Goal: Information Seeking & Learning: Learn about a topic

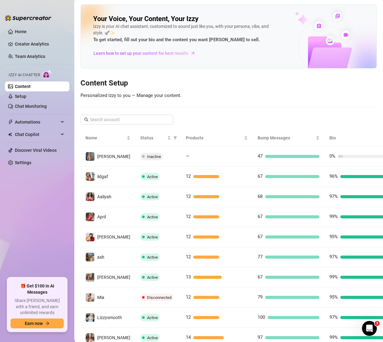
scroll to position [47, 0]
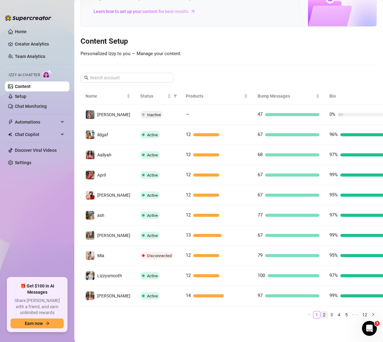
click at [321, 311] on link "2" at bounding box center [324, 314] width 7 height 7
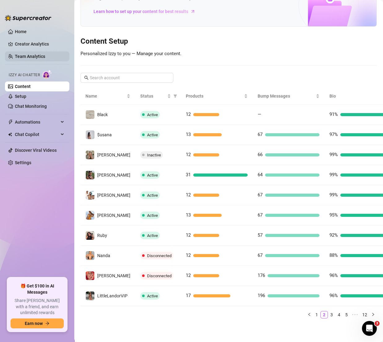
click at [29, 57] on link "Team Analytics" at bounding box center [30, 56] width 30 height 5
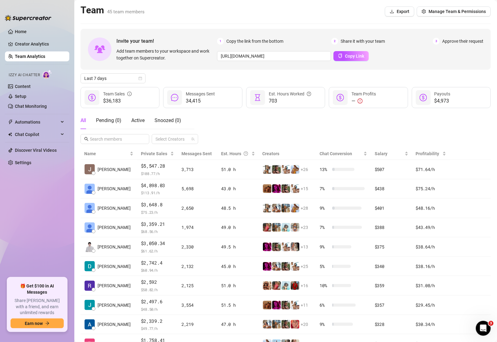
click at [277, 136] on div "All Pending ( 0 ) Active Snoozed ( 0 ) Select Creators" at bounding box center [286, 128] width 411 height 32
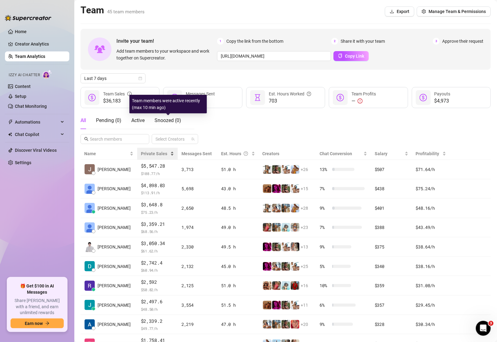
scroll to position [46, 0]
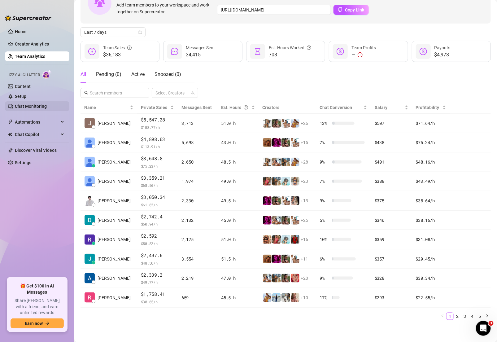
click at [31, 104] on link "Chat Monitoring" at bounding box center [31, 106] width 32 height 5
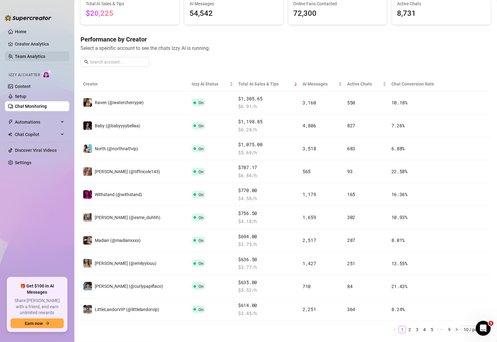
click at [45, 57] on link "Team Analytics" at bounding box center [30, 56] width 30 height 5
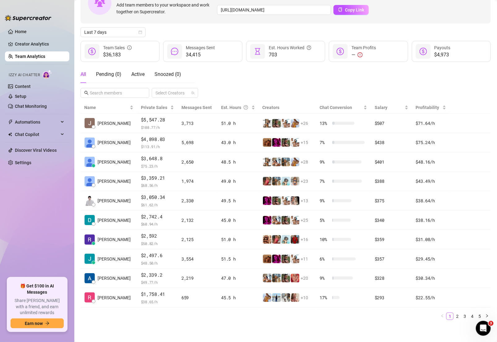
scroll to position [46, 0]
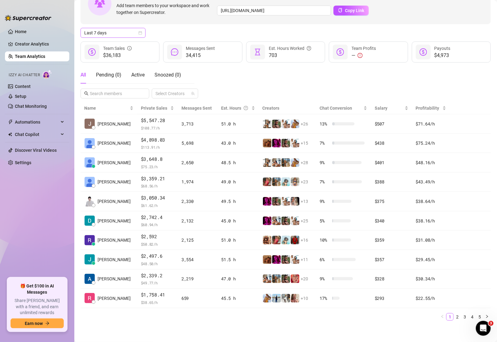
click at [118, 33] on span "Last 7 days" at bounding box center [113, 32] width 58 height 9
click at [242, 71] on div "All Pending ( 0 ) Active Snoozed ( 0 ) Select Creators" at bounding box center [286, 82] width 411 height 32
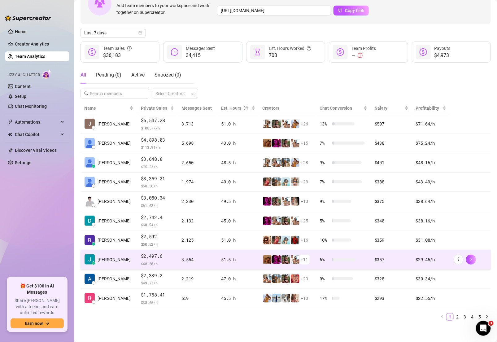
scroll to position [46, 0]
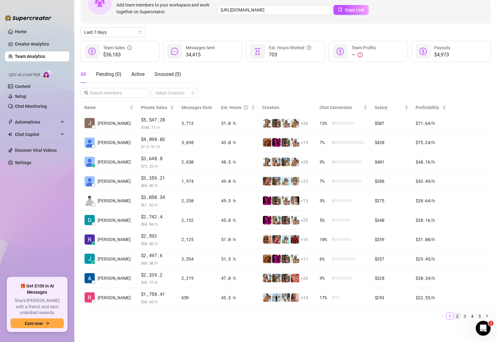
click at [383, 315] on link "2" at bounding box center [457, 316] width 7 height 7
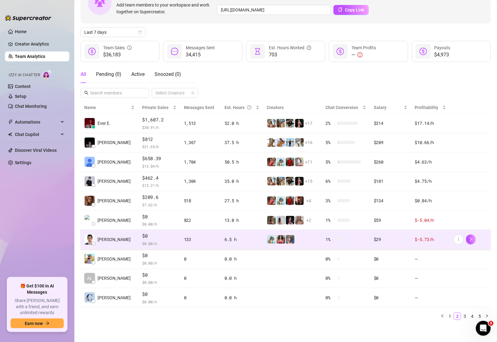
click at [225, 240] on div "6.5 h" at bounding box center [242, 239] width 35 height 7
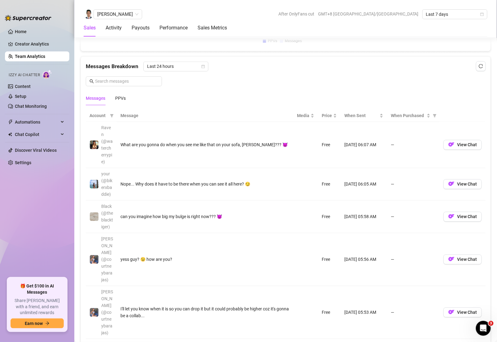
scroll to position [396, 0]
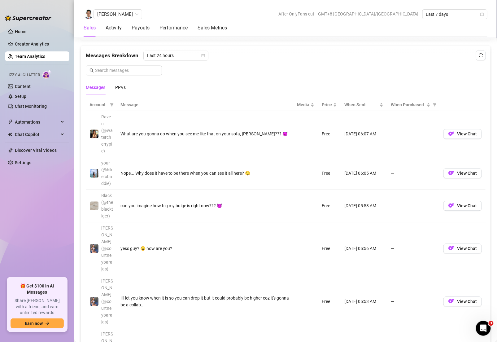
click at [131, 105] on th "Message" at bounding box center [205, 105] width 177 height 12
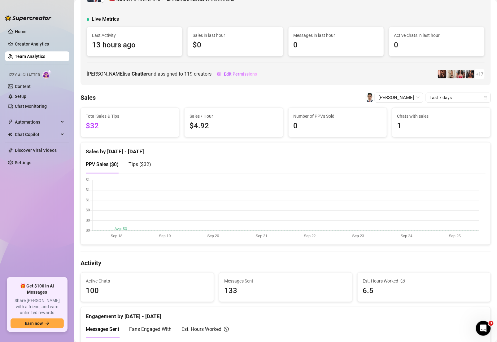
scroll to position [0, 0]
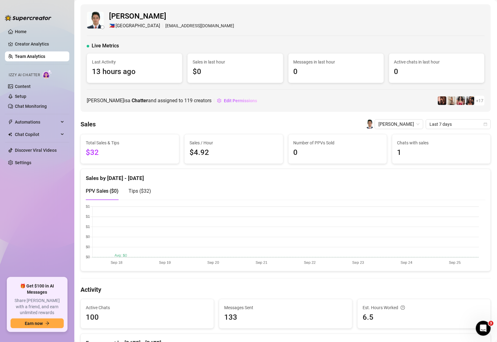
click at [45, 58] on link "Team Analytics" at bounding box center [30, 56] width 30 height 5
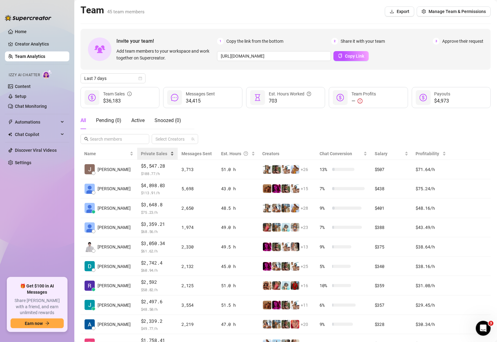
scroll to position [46, 0]
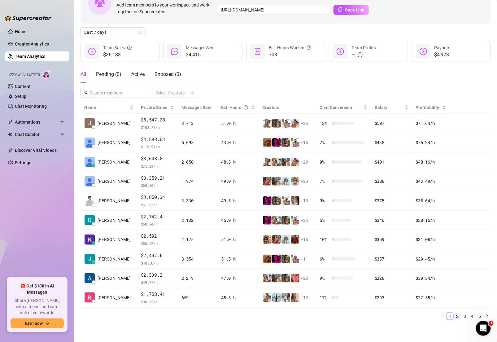
click at [383, 315] on link "2" at bounding box center [457, 316] width 7 height 7
